Goal: Task Accomplishment & Management: Manage account settings

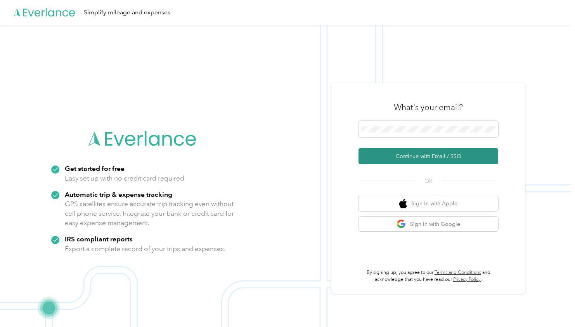
click at [402, 155] on button "Continue with Email / SSO" at bounding box center [428, 156] width 140 height 16
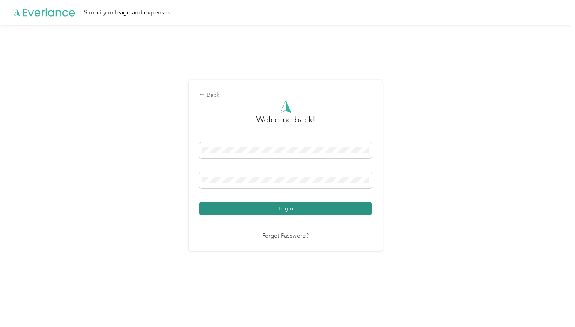
click at [306, 207] on button "Login" at bounding box center [285, 209] width 172 height 14
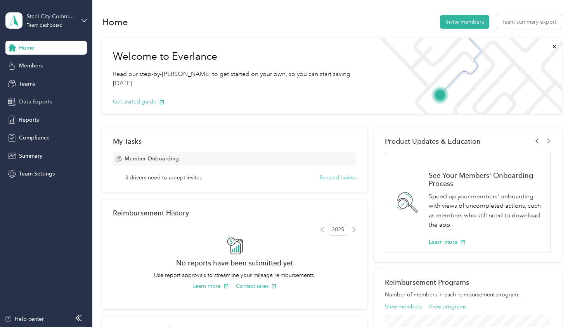
click at [30, 104] on span "Data Exports" at bounding box center [35, 102] width 33 height 8
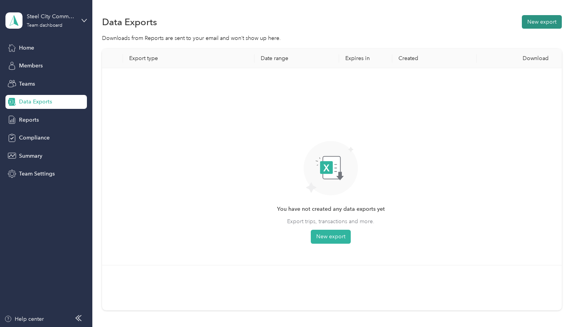
click at [542, 22] on button "New export" at bounding box center [541, 22] width 40 height 14
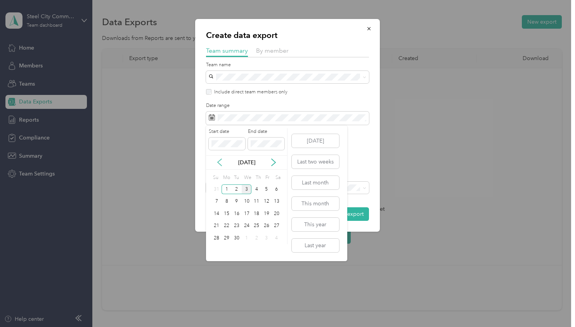
click at [220, 161] on icon at bounding box center [220, 163] width 8 height 8
click at [227, 224] on div "18" at bounding box center [226, 226] width 10 height 10
click at [218, 248] on div "31" at bounding box center [217, 251] width 10 height 10
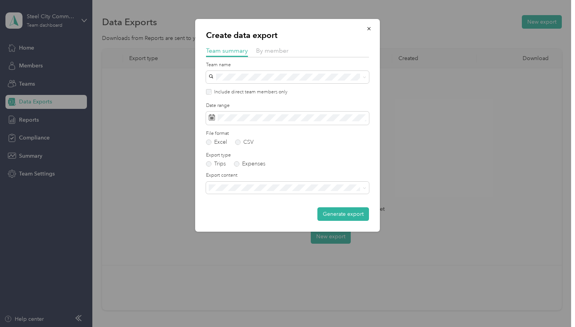
click at [249, 216] on li "Summary and full trips list" at bounding box center [287, 214] width 163 height 14
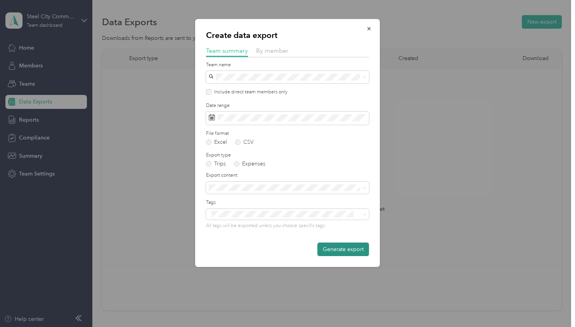
click at [352, 246] on button "Generate export" at bounding box center [343, 250] width 52 height 14
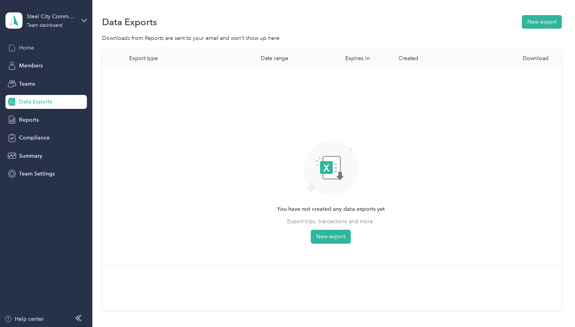
click at [19, 52] on div "Home" at bounding box center [45, 48] width 81 height 14
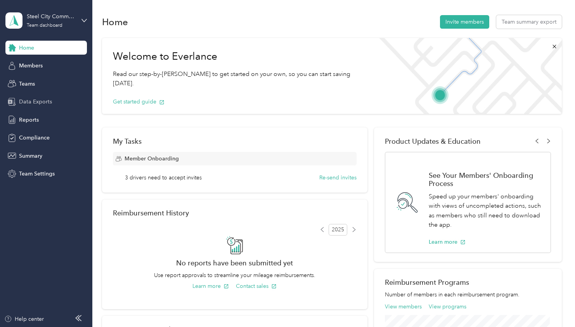
click at [26, 96] on div "Data Exports" at bounding box center [45, 102] width 81 height 14
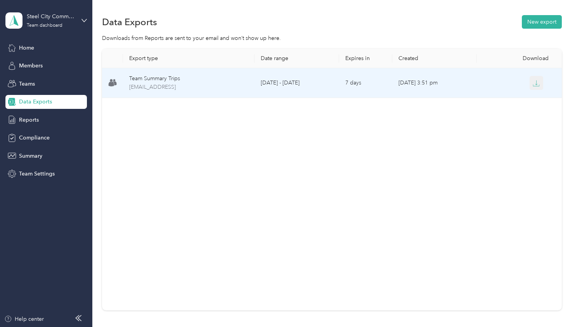
click at [532, 83] on icon "button" at bounding box center [535, 83] width 7 height 7
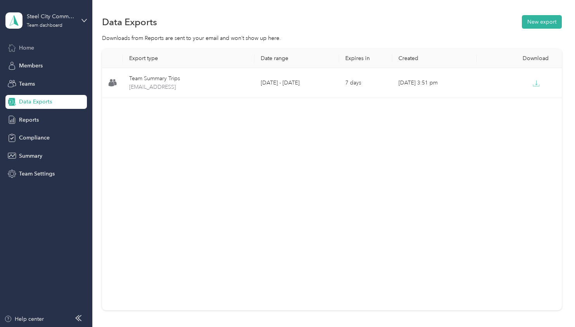
click at [32, 48] on span "Home" at bounding box center [26, 48] width 15 height 8
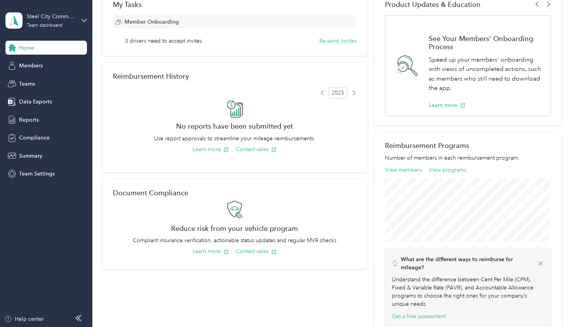
scroll to position [123, 0]
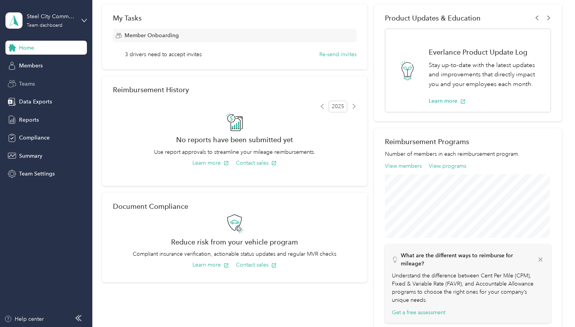
click at [17, 84] on div "Teams" at bounding box center [45, 84] width 81 height 14
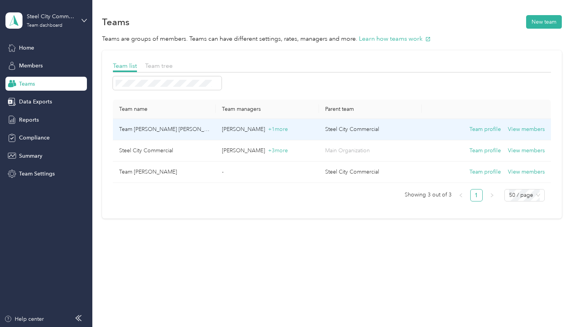
click at [126, 124] on td "Team [PERSON_NAME] [PERSON_NAME]" at bounding box center [164, 129] width 103 height 21
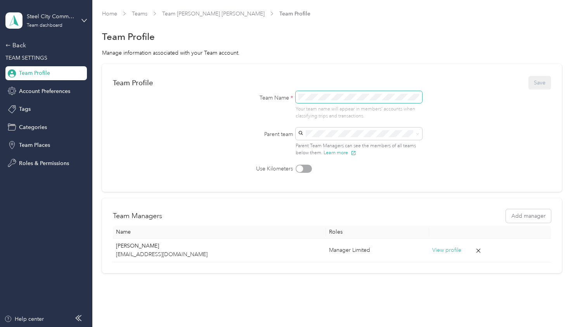
click at [312, 101] on span at bounding box center [358, 97] width 127 height 12
click at [533, 86] on div "Team Profile Save" at bounding box center [332, 83] width 438 height 16
click at [11, 45] on div "Back" at bounding box center [44, 45] width 78 height 9
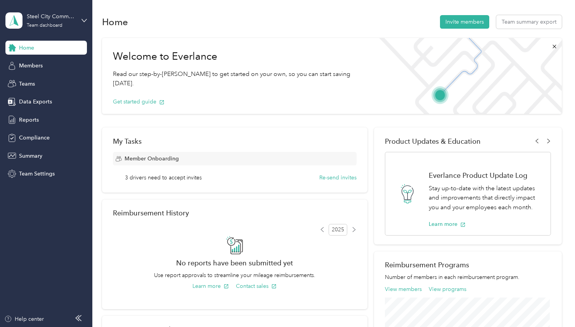
click at [83, 23] on div "Steel City Commercial Team dashboard" at bounding box center [45, 20] width 81 height 27
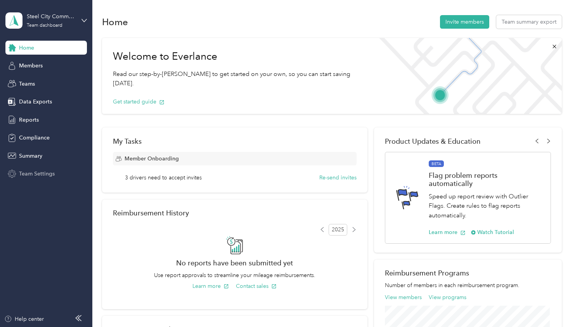
click at [33, 173] on span "Team Settings" at bounding box center [37, 174] width 36 height 8
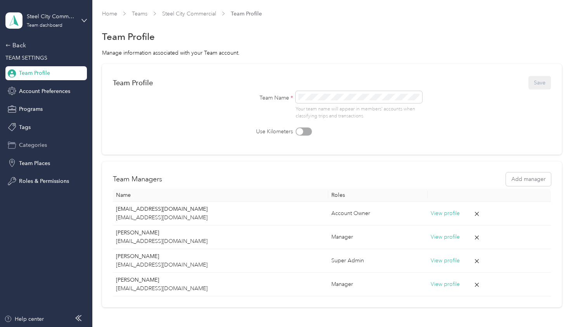
click at [36, 145] on span "Categories" at bounding box center [33, 145] width 28 height 8
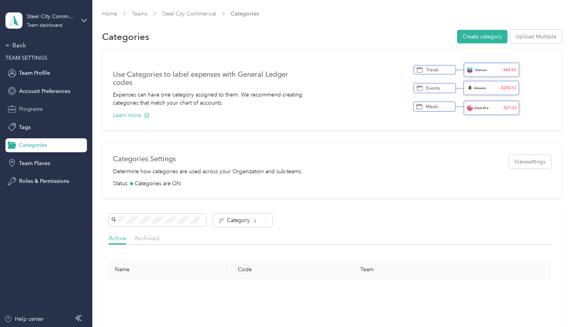
click at [28, 111] on span "Programs" at bounding box center [31, 109] width 24 height 8
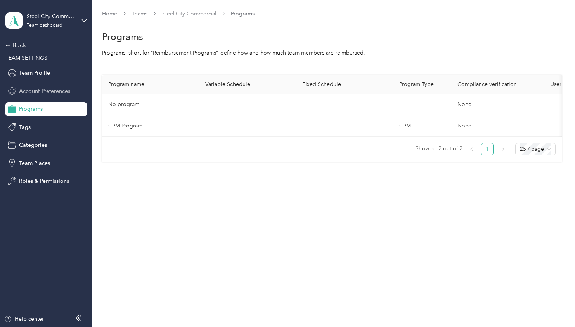
click at [28, 89] on span "Account Preferences" at bounding box center [44, 91] width 51 height 8
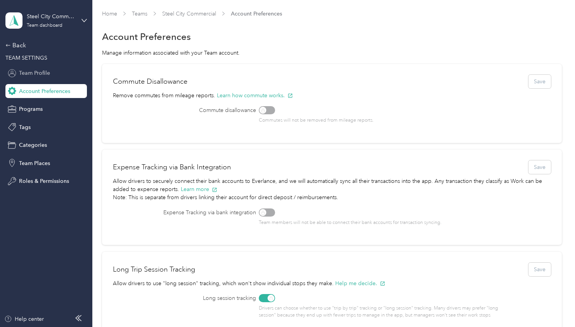
click at [36, 72] on span "Team Profile" at bounding box center [34, 73] width 31 height 8
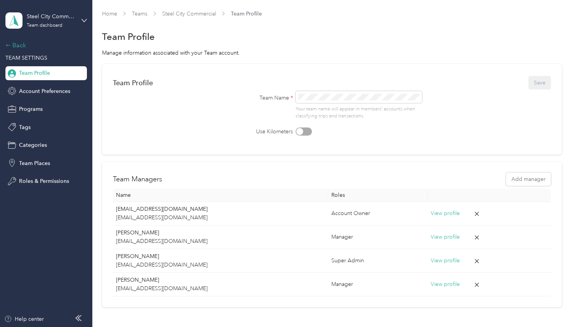
click at [19, 43] on div "Back" at bounding box center [44, 45] width 78 height 9
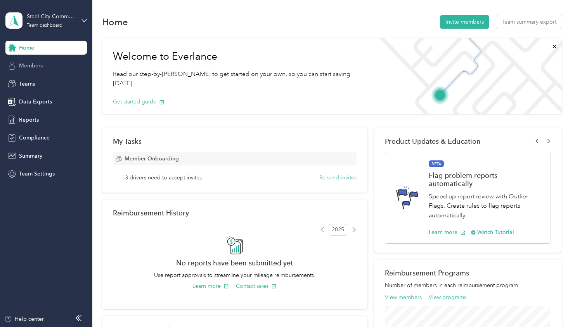
click at [35, 70] on div "Members" at bounding box center [45, 66] width 81 height 14
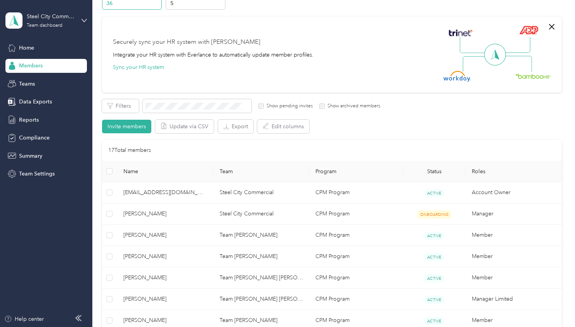
scroll to position [60, 0]
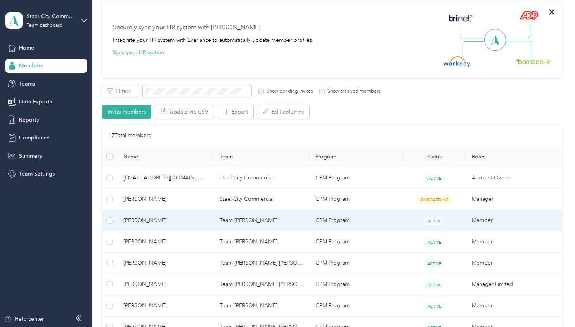
click at [167, 219] on span "[PERSON_NAME]" at bounding box center [165, 220] width 84 height 9
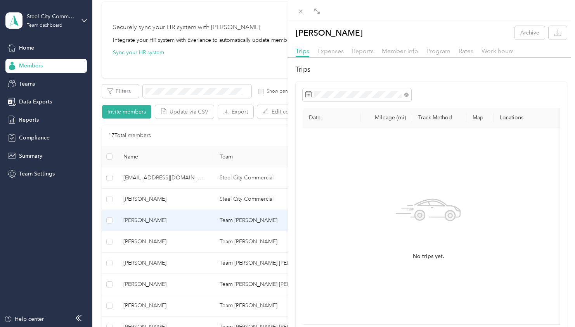
click at [514, 119] on th "Locations" at bounding box center [582, 117] width 178 height 19
click at [198, 50] on div "[PERSON_NAME] Archive Trips Expenses Reports Member info Program Rates Work hou…" at bounding box center [287, 163] width 575 height 327
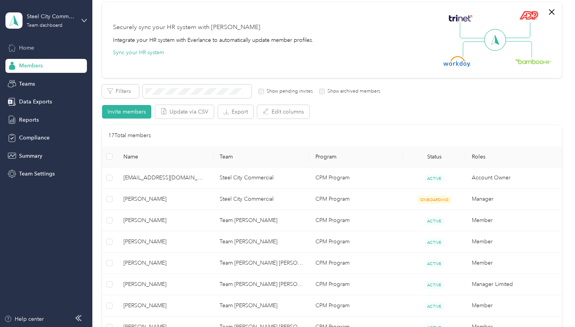
click at [28, 47] on span "Home" at bounding box center [26, 48] width 15 height 8
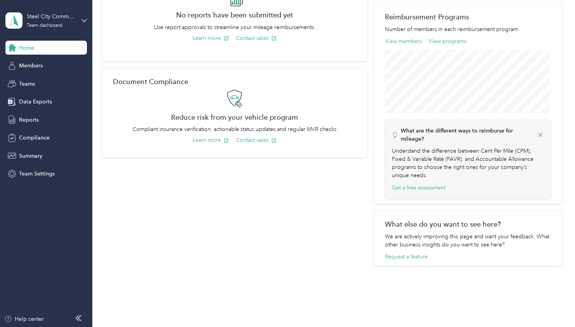
scroll to position [259, 0]
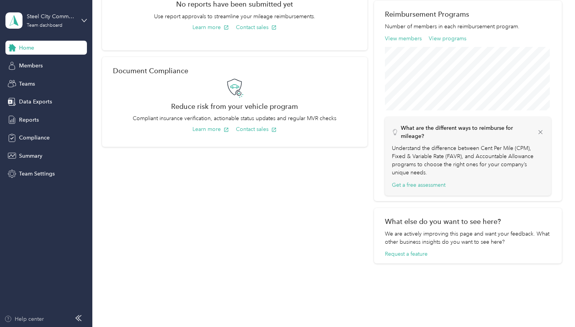
click at [38, 317] on div "Help center" at bounding box center [24, 319] width 40 height 8
click at [31, 117] on span "Reports" at bounding box center [29, 120] width 20 height 8
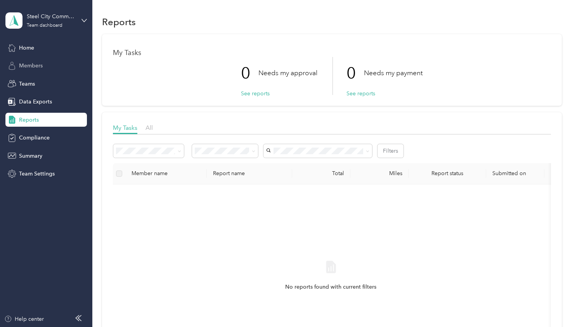
click at [35, 62] on span "Members" at bounding box center [31, 66] width 24 height 8
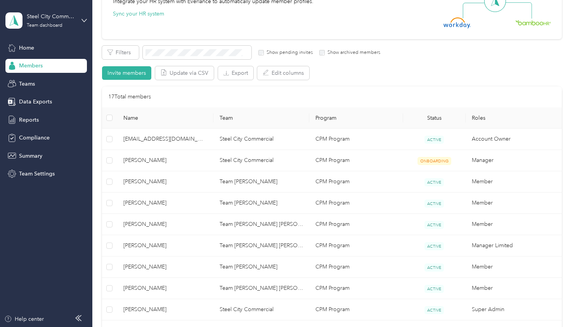
scroll to position [99, 0]
click at [33, 86] on span "Teams" at bounding box center [27, 84] width 16 height 8
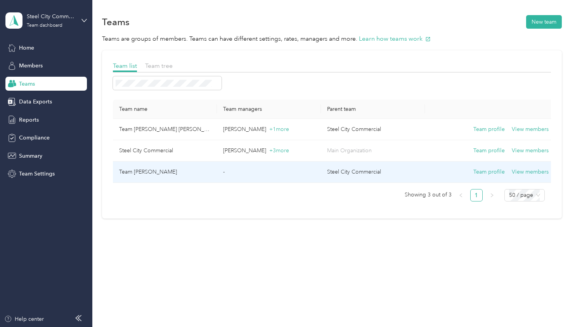
click at [149, 168] on td "Team [PERSON_NAME]" at bounding box center [165, 172] width 104 height 21
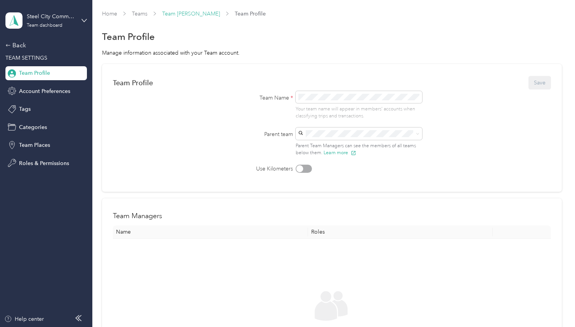
click at [174, 14] on link "Team [PERSON_NAME]" at bounding box center [191, 13] width 58 height 7
click at [180, 10] on span "Team [PERSON_NAME]" at bounding box center [191, 14] width 58 height 8
click at [19, 43] on div "Back" at bounding box center [44, 45] width 78 height 9
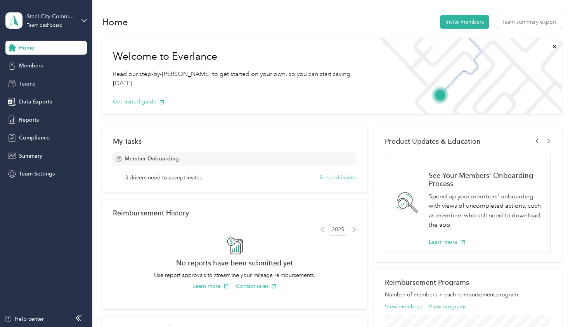
click at [24, 82] on span "Teams" at bounding box center [27, 84] width 16 height 8
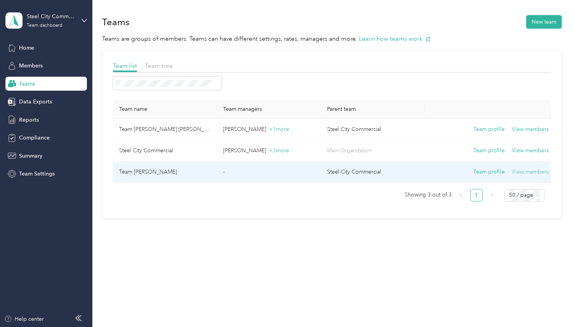
click at [526, 173] on button "View members" at bounding box center [529, 172] width 37 height 9
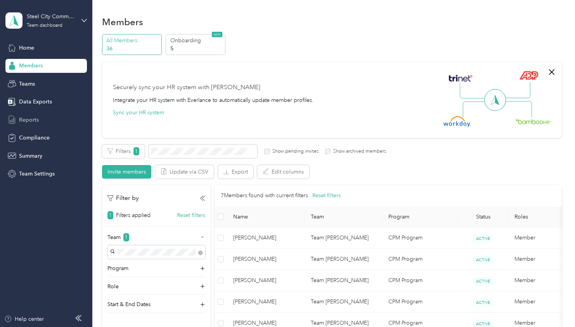
click at [29, 116] on div "Reports" at bounding box center [45, 120] width 81 height 14
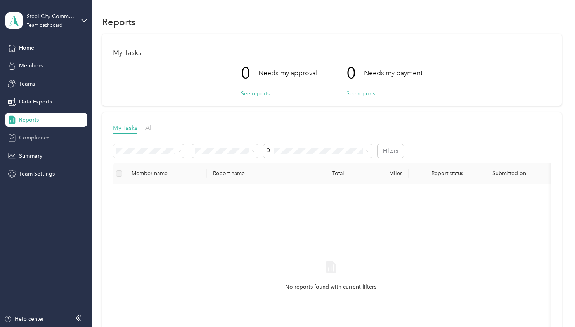
click at [29, 134] on span "Compliance" at bounding box center [34, 138] width 31 height 8
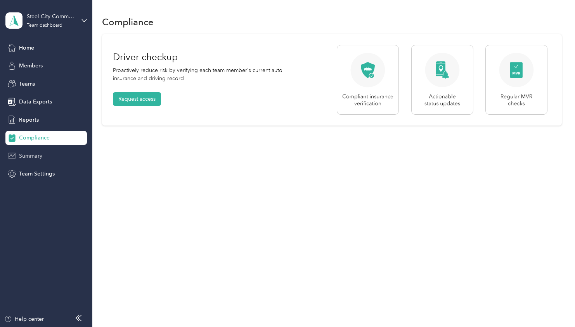
click at [29, 153] on span "Summary" at bounding box center [30, 156] width 23 height 8
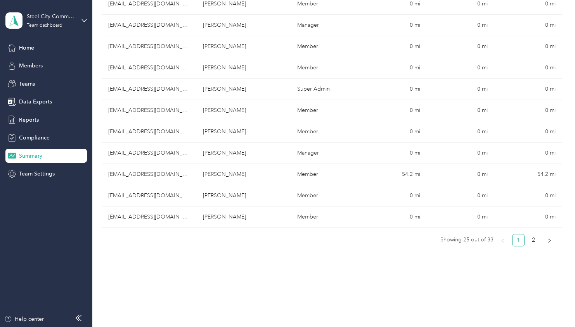
scroll to position [509, 0]
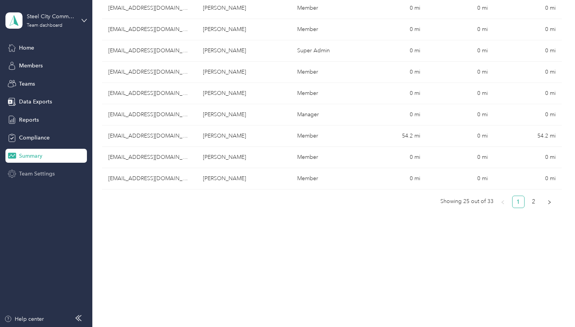
click at [48, 170] on span "Team Settings" at bounding box center [37, 174] width 36 height 8
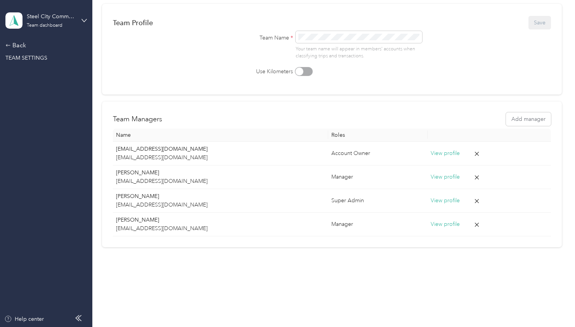
scroll to position [66, 0]
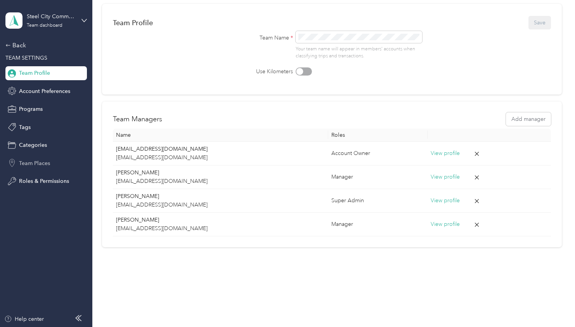
click at [35, 165] on span "Team Places" at bounding box center [34, 163] width 31 height 8
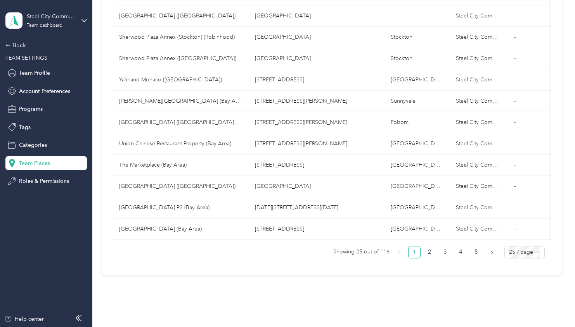
scroll to position [422, 0]
click at [425, 256] on link "2" at bounding box center [430, 252] width 12 height 12
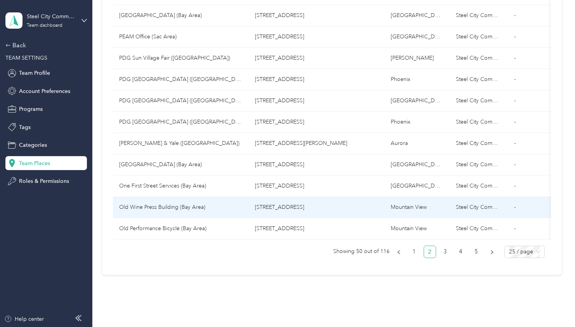
scroll to position [0, 13]
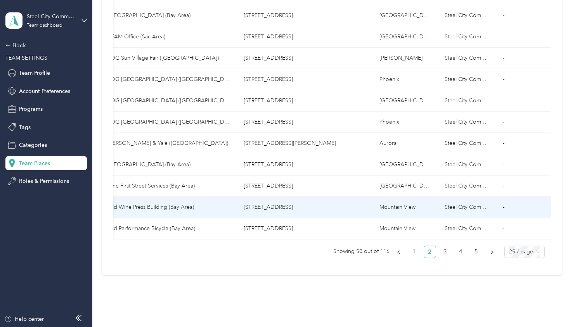
click at [178, 214] on td "Old Wine Press Building (Bay Area)" at bounding box center [170, 207] width 136 height 21
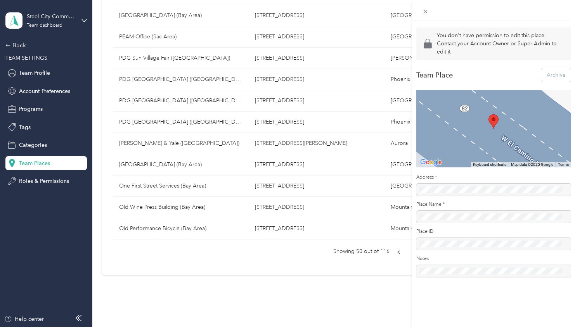
click at [559, 72] on div "Archive" at bounding box center [556, 75] width 30 height 14
click at [424, 10] on icon at bounding box center [425, 12] width 4 height 4
